Goal: Task Accomplishment & Management: Use online tool/utility

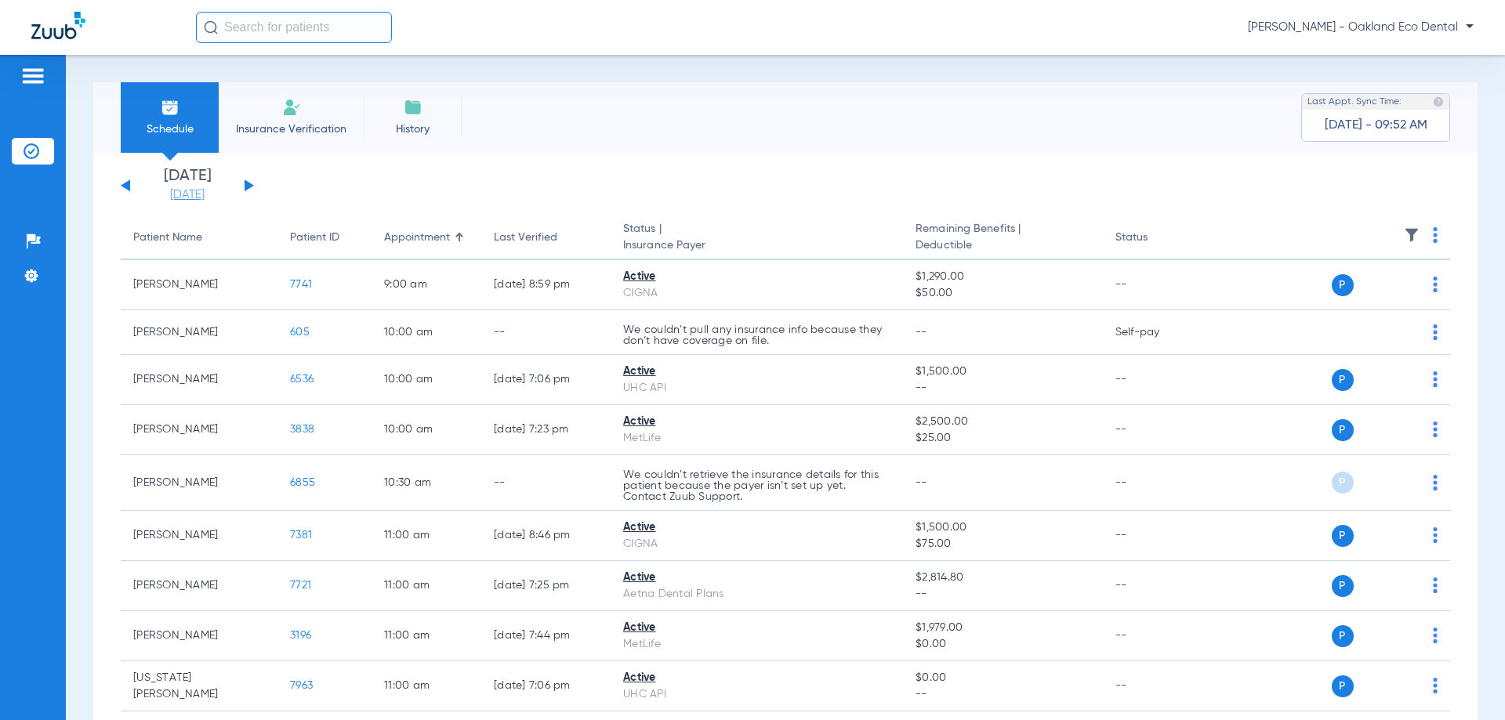
click at [212, 187] on link "[DATE]" at bounding box center [187, 195] width 94 height 16
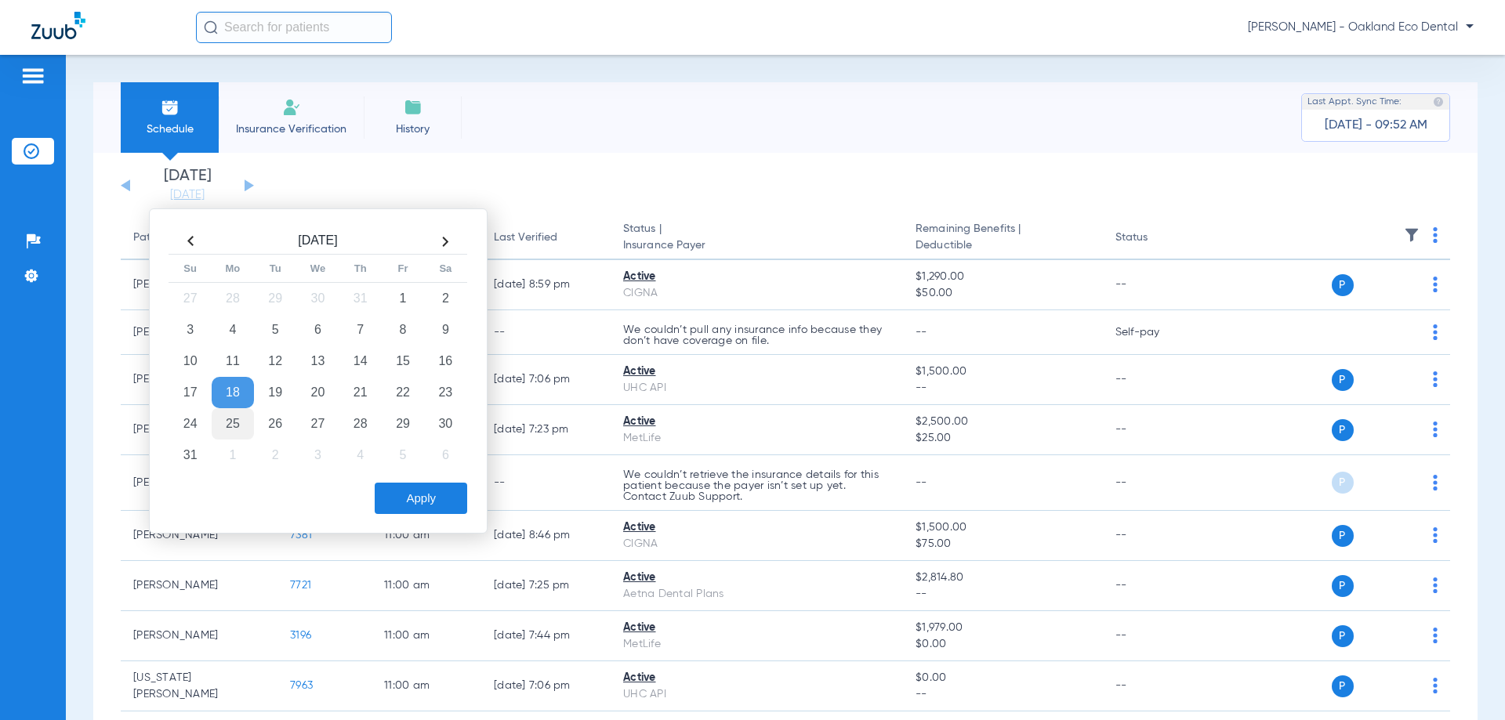
click at [245, 425] on td "25" at bounding box center [233, 423] width 42 height 31
click at [426, 501] on button "Apply" at bounding box center [421, 498] width 92 height 31
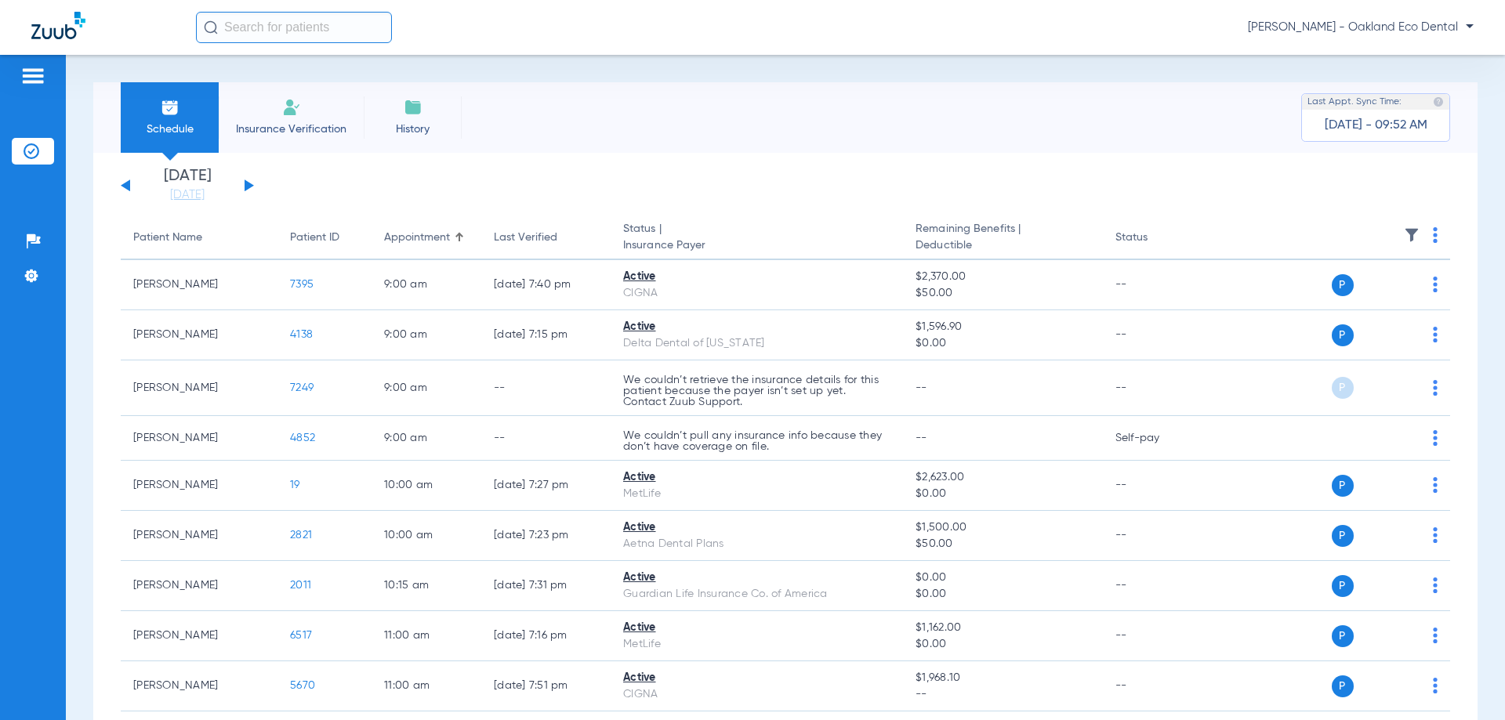
click at [1426, 235] on th at bounding box center [1329, 238] width 242 height 44
click at [1433, 235] on img at bounding box center [1435, 235] width 5 height 16
click at [1365, 304] on button "Verify All" at bounding box center [1363, 296] width 123 height 31
click at [1365, 304] on td "P S" at bounding box center [1329, 285] width 242 height 50
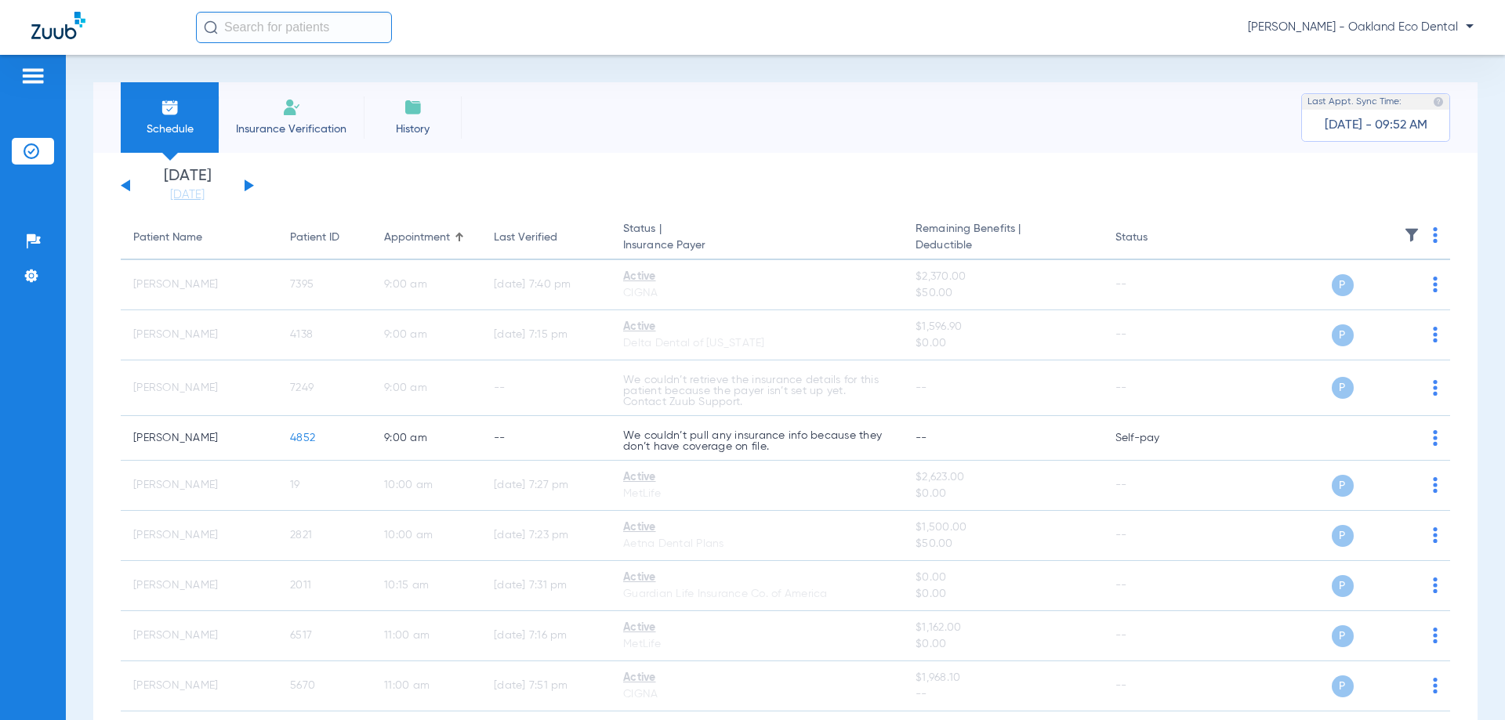
click at [243, 188] on div "[DATE] [DATE] [DATE] [DATE] [DATE] [DATE] [DATE] [DATE] [DATE] [DATE] [DATE] [D…" at bounding box center [187, 185] width 133 height 34
click at [249, 184] on button at bounding box center [249, 185] width 9 height 12
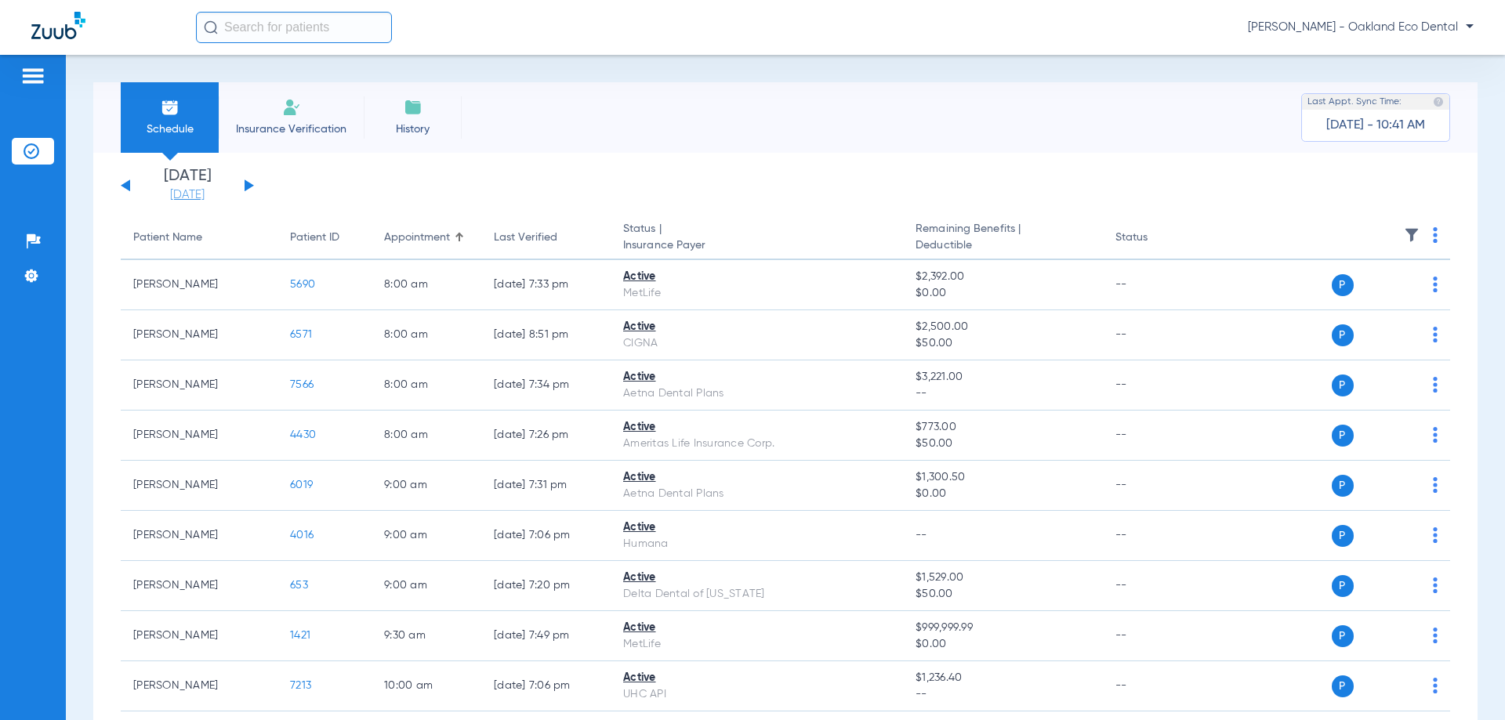
click at [234, 187] on link "[DATE]" at bounding box center [187, 195] width 94 height 16
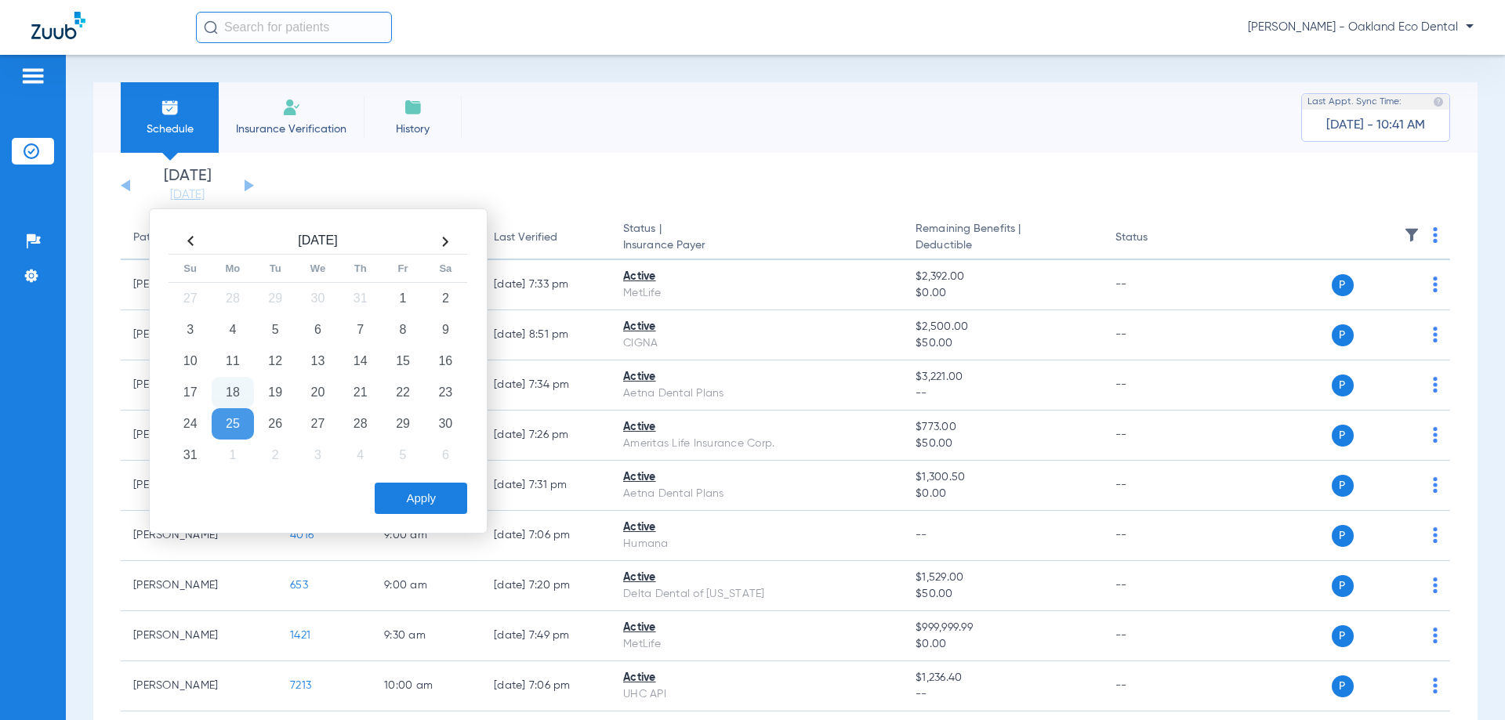
click at [244, 183] on div "[DATE] [DATE] [DATE] [DATE] [DATE] [DATE] [DATE] [DATE] [DATE] [DATE] [DATE] [D…" at bounding box center [187, 185] width 133 height 34
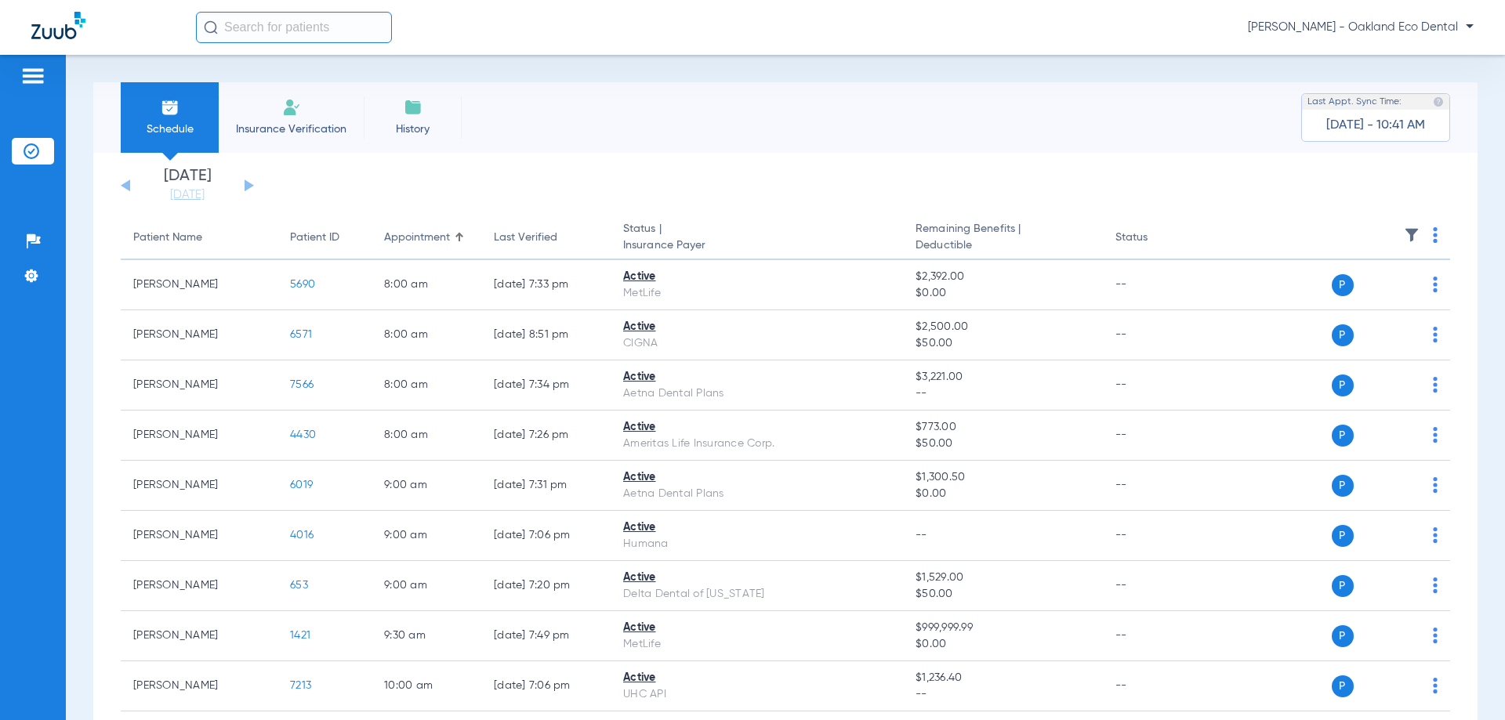
click at [252, 183] on div "[DATE] [DATE] [DATE] [DATE] [DATE] [DATE] [DATE] [DATE] [DATE] [DATE] [DATE] [D…" at bounding box center [187, 185] width 133 height 34
click at [243, 190] on div "[DATE] [DATE] [DATE] [DATE] [DATE] [DATE] [DATE] [DATE] [DATE] [DATE] [DATE] [D…" at bounding box center [187, 185] width 133 height 34
click at [207, 201] on link "[DATE]" at bounding box center [187, 195] width 94 height 16
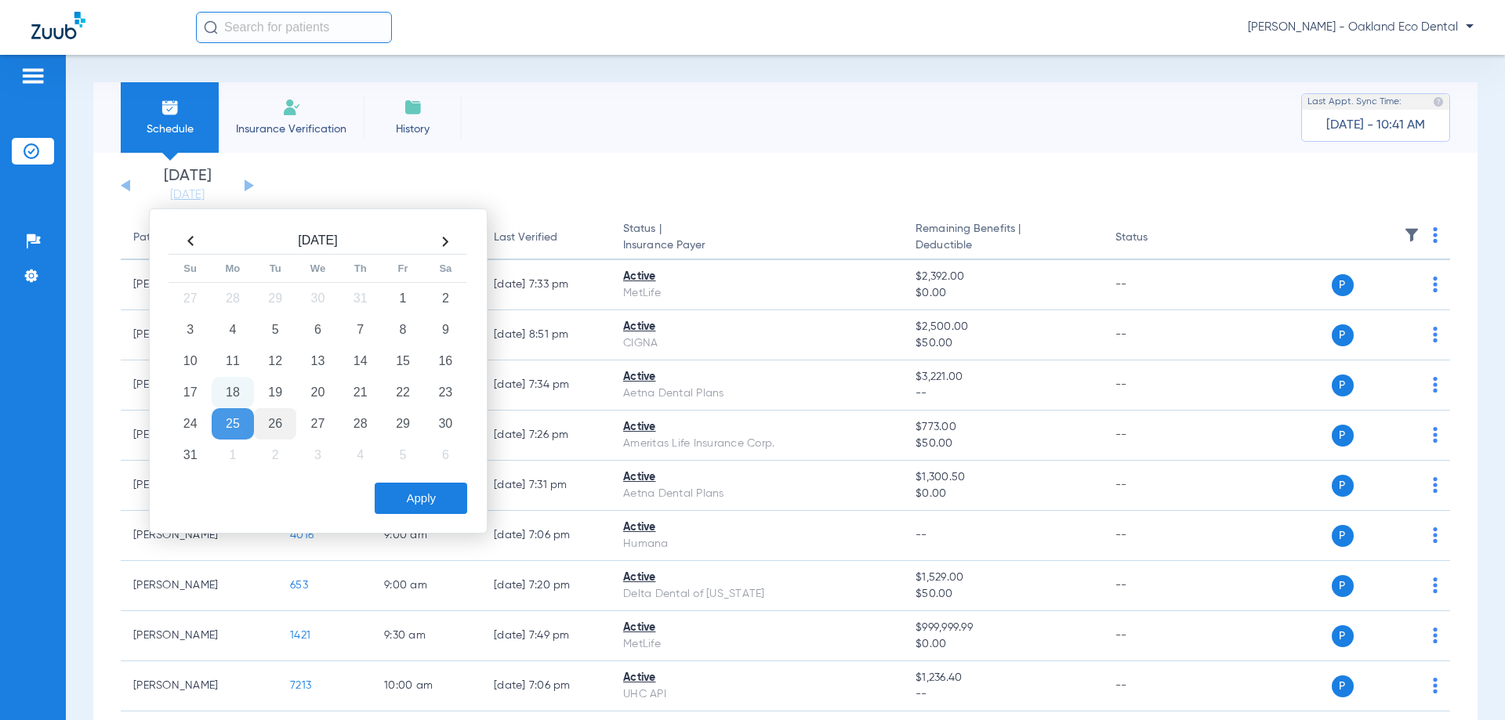
click at [277, 433] on td "26" at bounding box center [275, 423] width 42 height 31
click at [307, 419] on td "27" at bounding box center [317, 423] width 42 height 31
click at [400, 489] on button "Apply" at bounding box center [421, 498] width 92 height 31
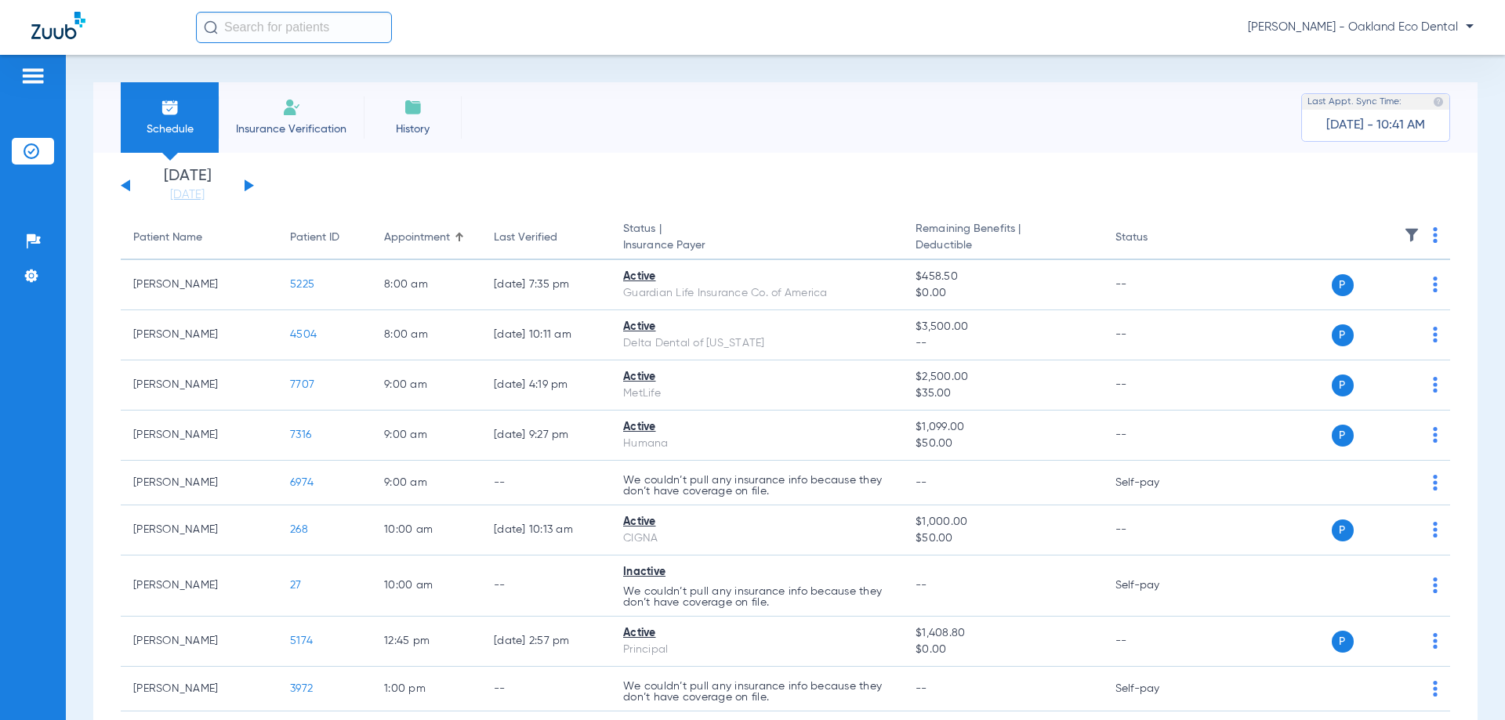
click at [1429, 235] on th at bounding box center [1329, 238] width 242 height 44
click at [1433, 237] on img at bounding box center [1435, 235] width 5 height 16
click at [1375, 292] on span "Verify All" at bounding box center [1365, 297] width 94 height 11
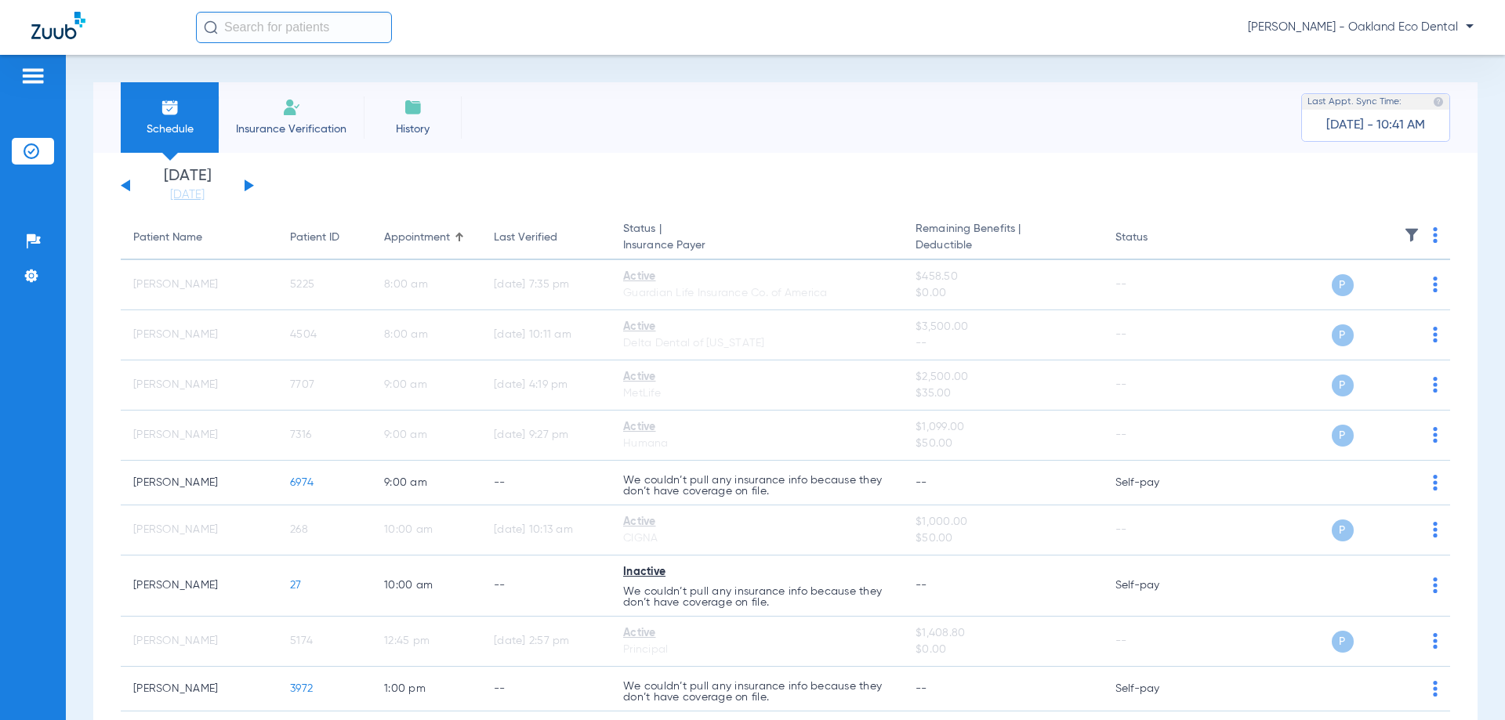
click at [251, 187] on button at bounding box center [249, 185] width 9 height 12
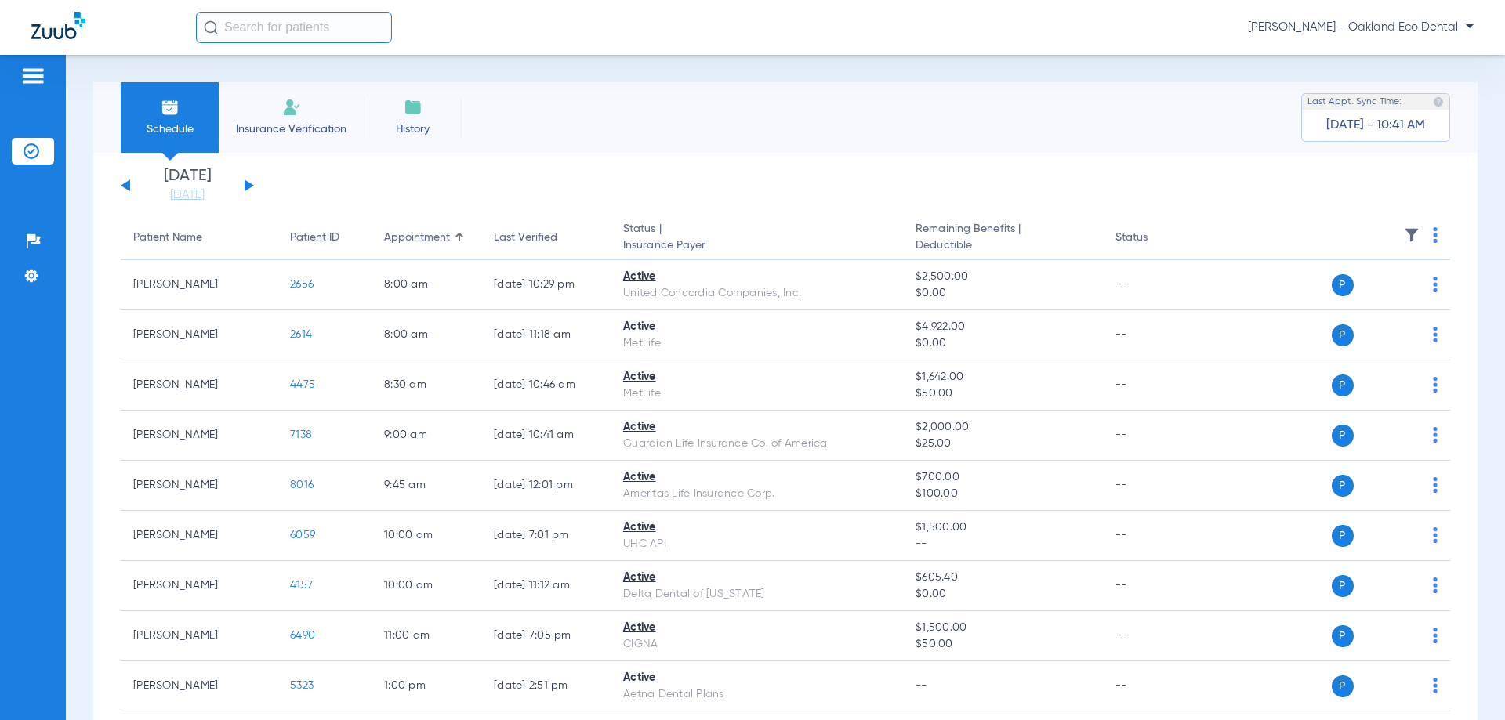
click at [1437, 231] on th at bounding box center [1329, 238] width 242 height 44
click at [1419, 238] on th at bounding box center [1329, 238] width 242 height 44
click at [1433, 230] on img at bounding box center [1435, 235] width 5 height 16
click at [1361, 303] on button "Verify All" at bounding box center [1365, 296] width 119 height 31
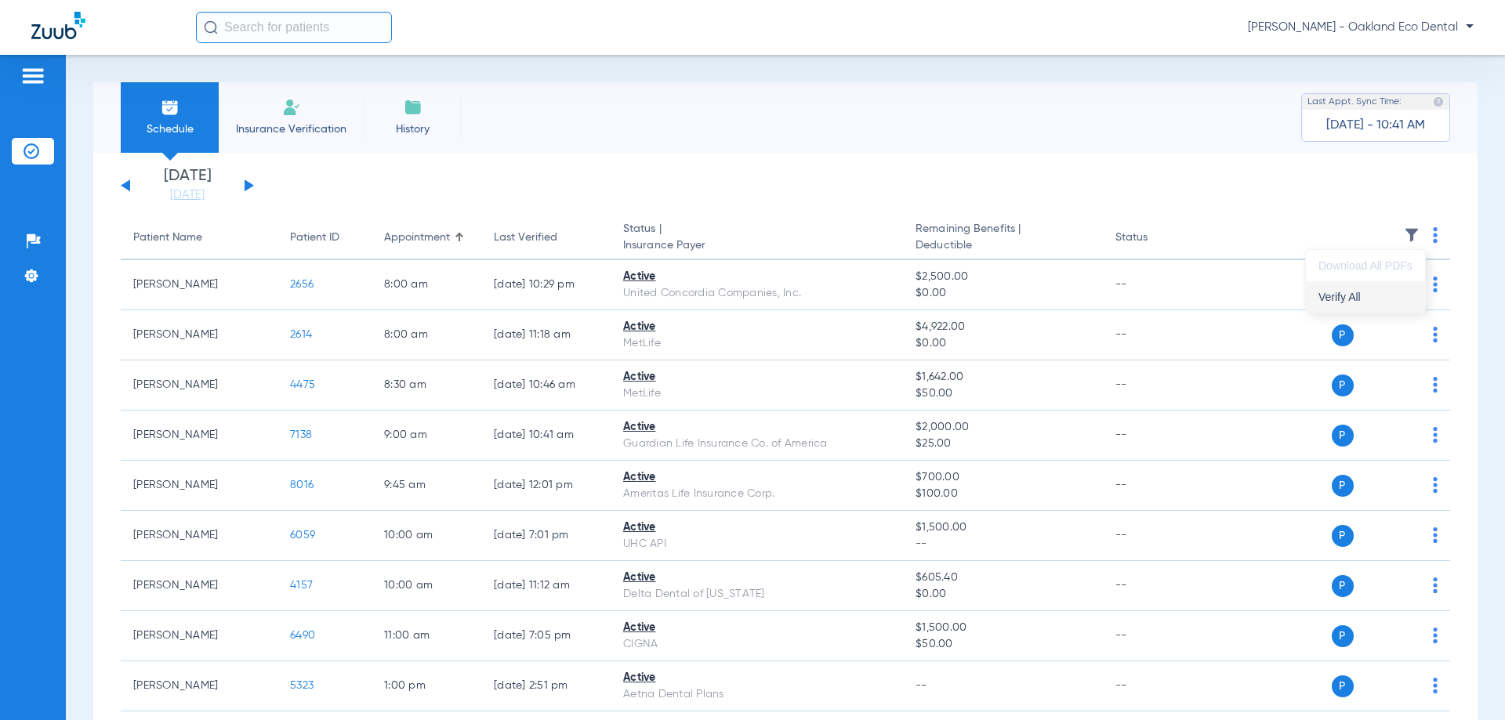
click at [1361, 303] on td "P S" at bounding box center [1329, 285] width 242 height 50
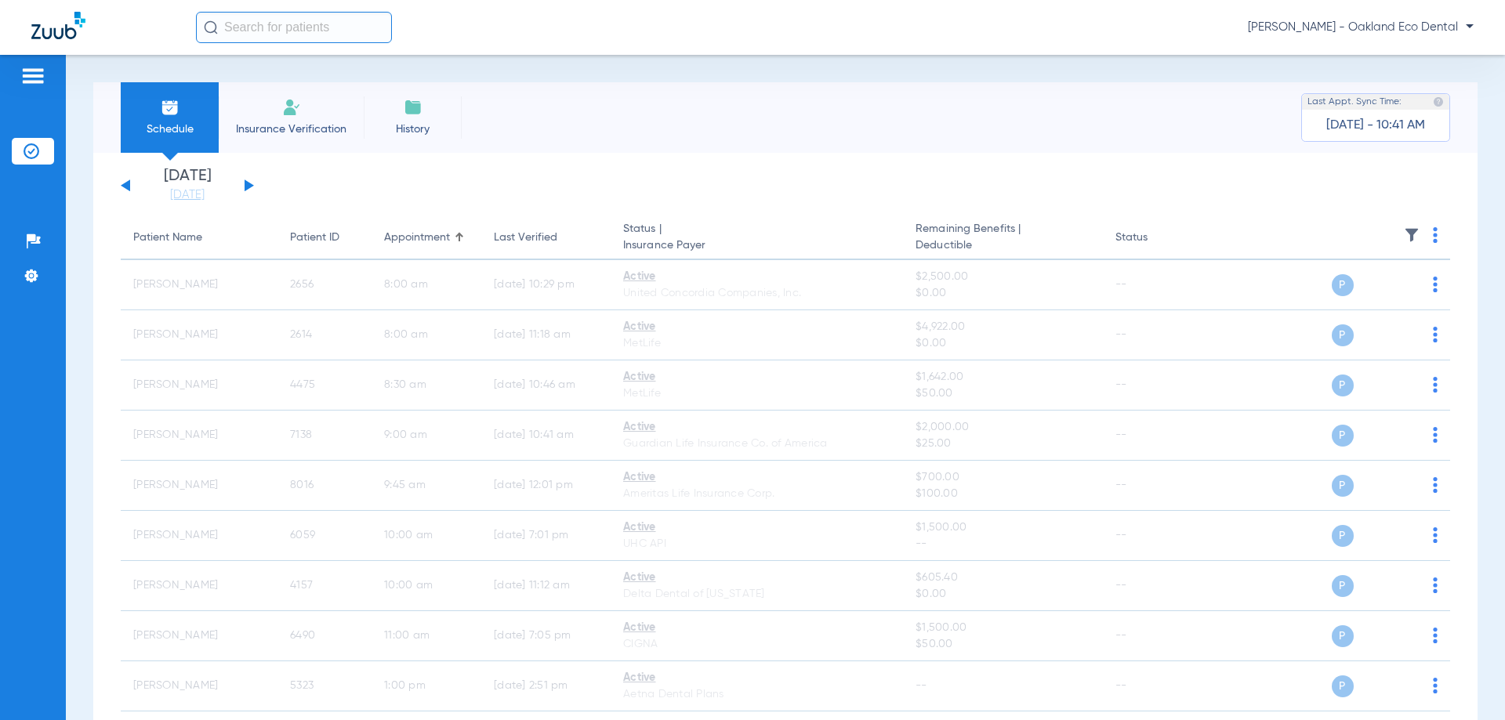
click at [121, 185] on div "[DATE] [DATE] [DATE] [DATE] [DATE] [DATE] [DATE] [DATE] [DATE] [DATE] [DATE] [D…" at bounding box center [187, 185] width 133 height 34
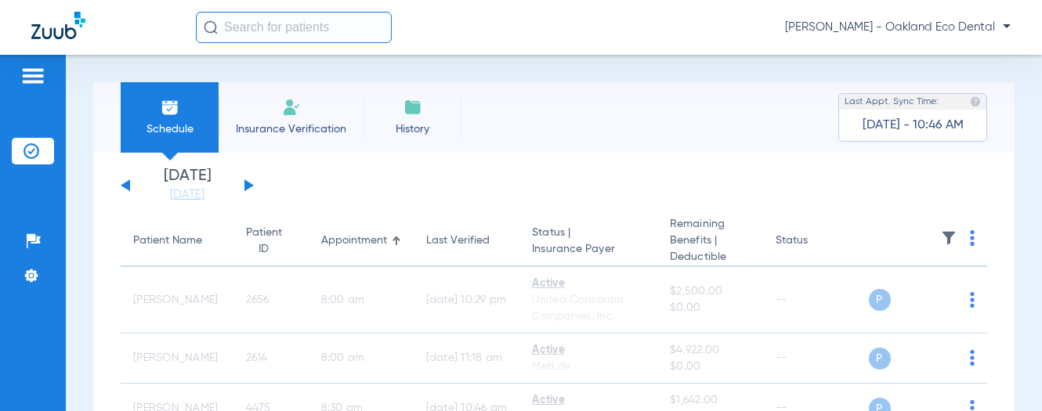
click at [138, 179] on div "[DATE] [DATE] [DATE] [DATE] [DATE] [DATE] [DATE] [DATE] [DATE] [DATE] [DATE] [D…" at bounding box center [187, 185] width 133 height 34
click at [135, 184] on div "[DATE] [DATE] [DATE] [DATE] [DATE] [DATE] [DATE] [DATE] [DATE] [DATE] [DATE] [D…" at bounding box center [187, 185] width 133 height 34
click at [126, 185] on button at bounding box center [125, 185] width 9 height 12
click at [239, 189] on div "[DATE] [DATE] [DATE] [DATE] [DATE] [DATE] [DATE] [DATE] [DATE] [DATE] [DATE] [D…" at bounding box center [187, 185] width 133 height 34
click at [244, 188] on div "[DATE] [DATE] [DATE] [DATE] [DATE] [DATE] [DATE] [DATE] [DATE] [DATE] [DATE] [D…" at bounding box center [187, 185] width 133 height 34
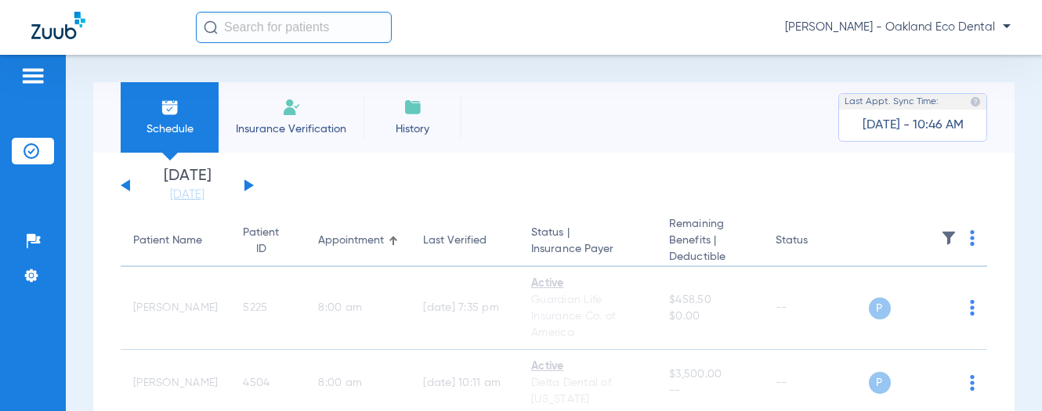
click at [245, 187] on button at bounding box center [249, 185] width 9 height 12
click at [123, 185] on button at bounding box center [125, 185] width 9 height 12
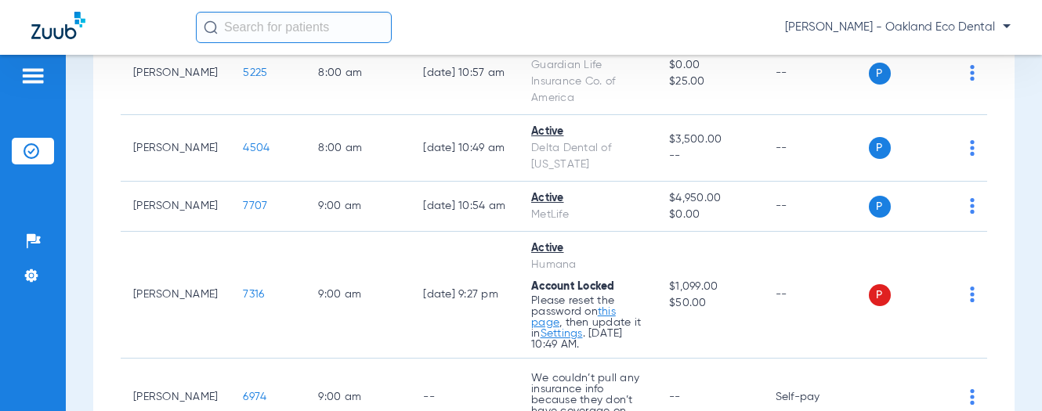
scroll to position [392, 0]
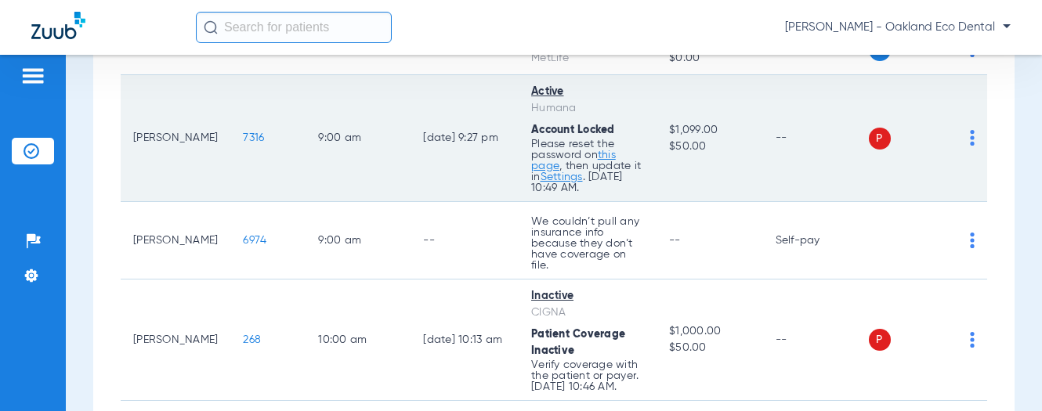
click at [607, 154] on link "this page" at bounding box center [573, 161] width 85 height 22
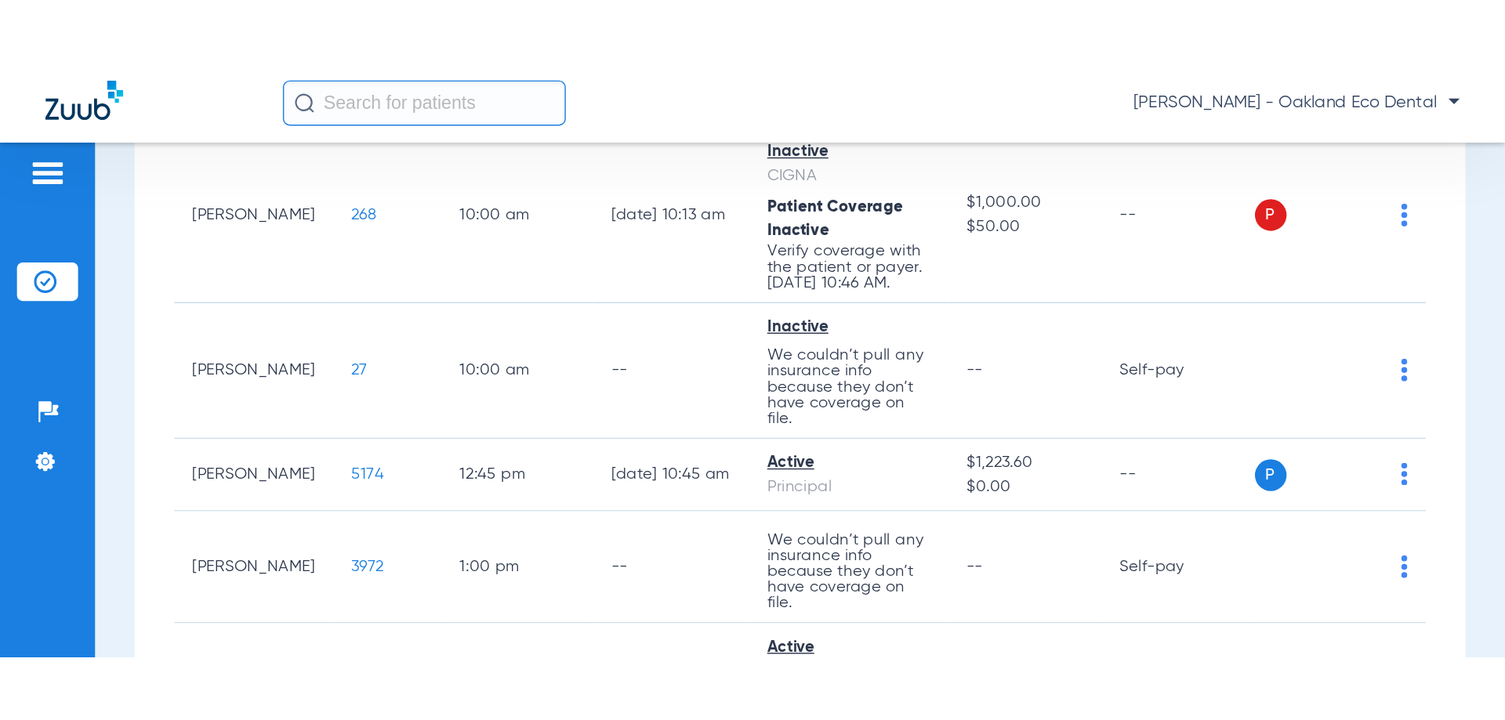
scroll to position [313, 0]
